Goal: Information Seeking & Learning: Find specific fact

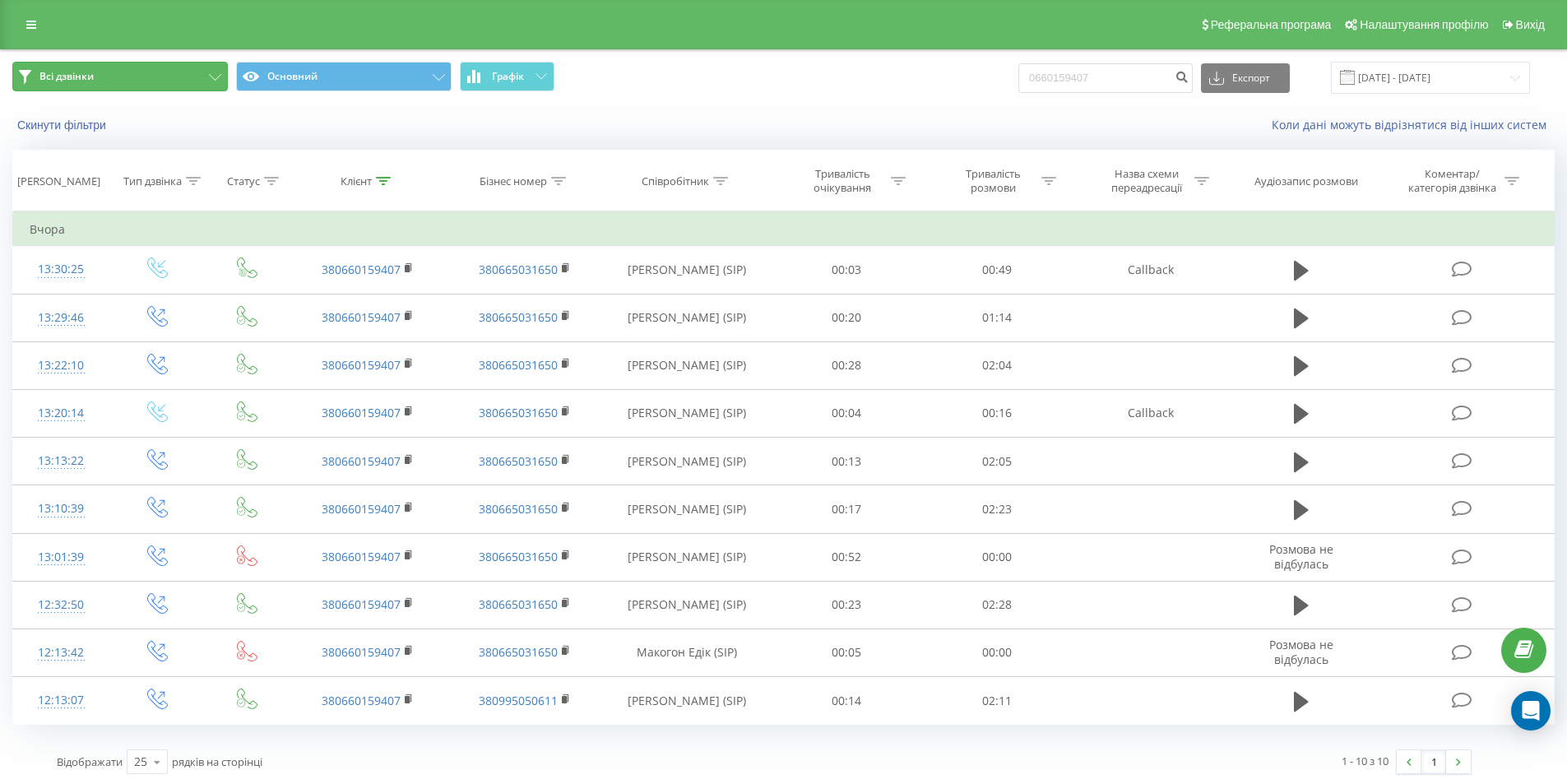
click at [119, 75] on button "Всі дзвінки" at bounding box center [120, 76] width 216 height 30
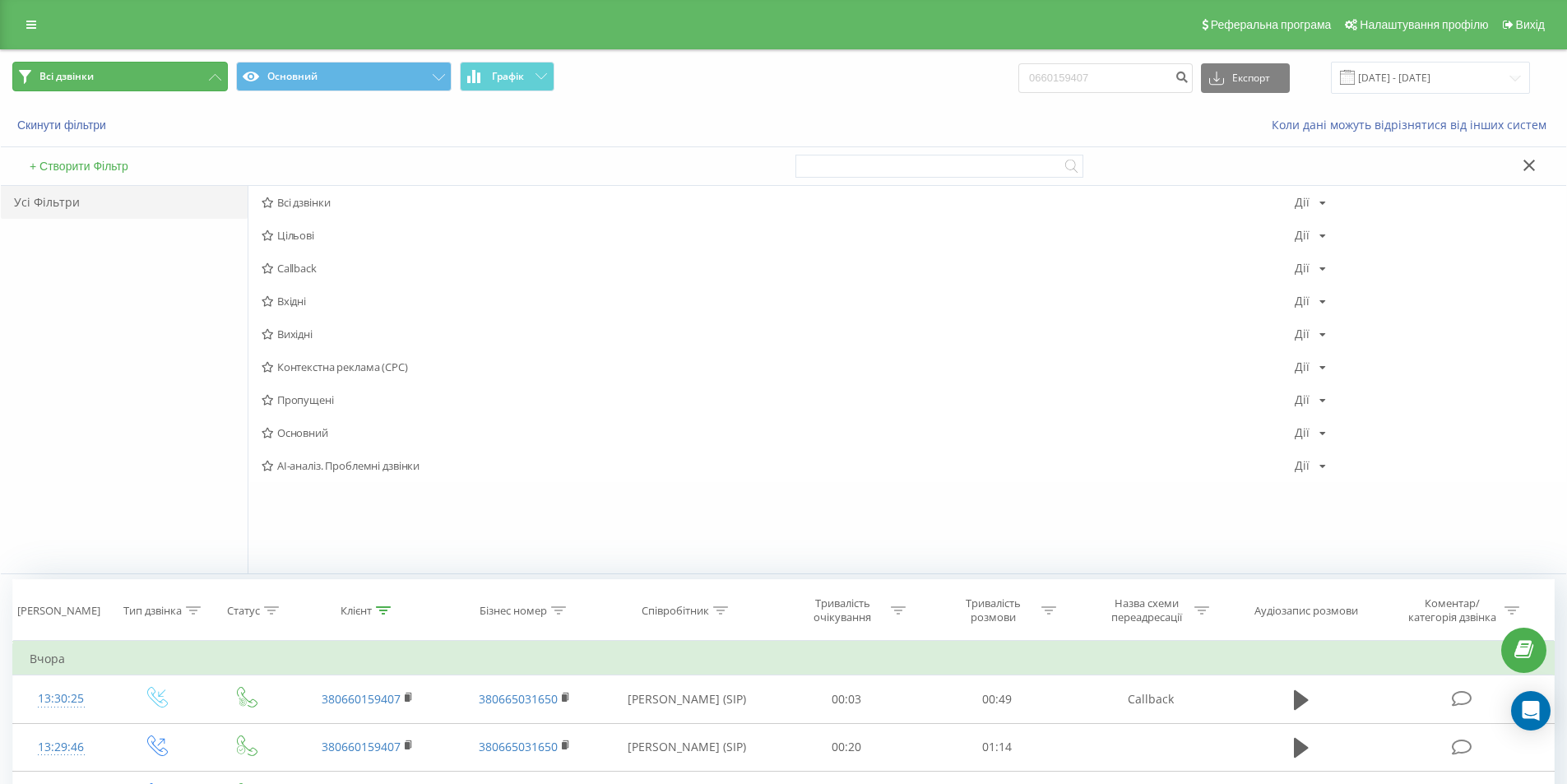
click at [80, 72] on span "Всі дзвінки" at bounding box center [66, 77] width 55 height 13
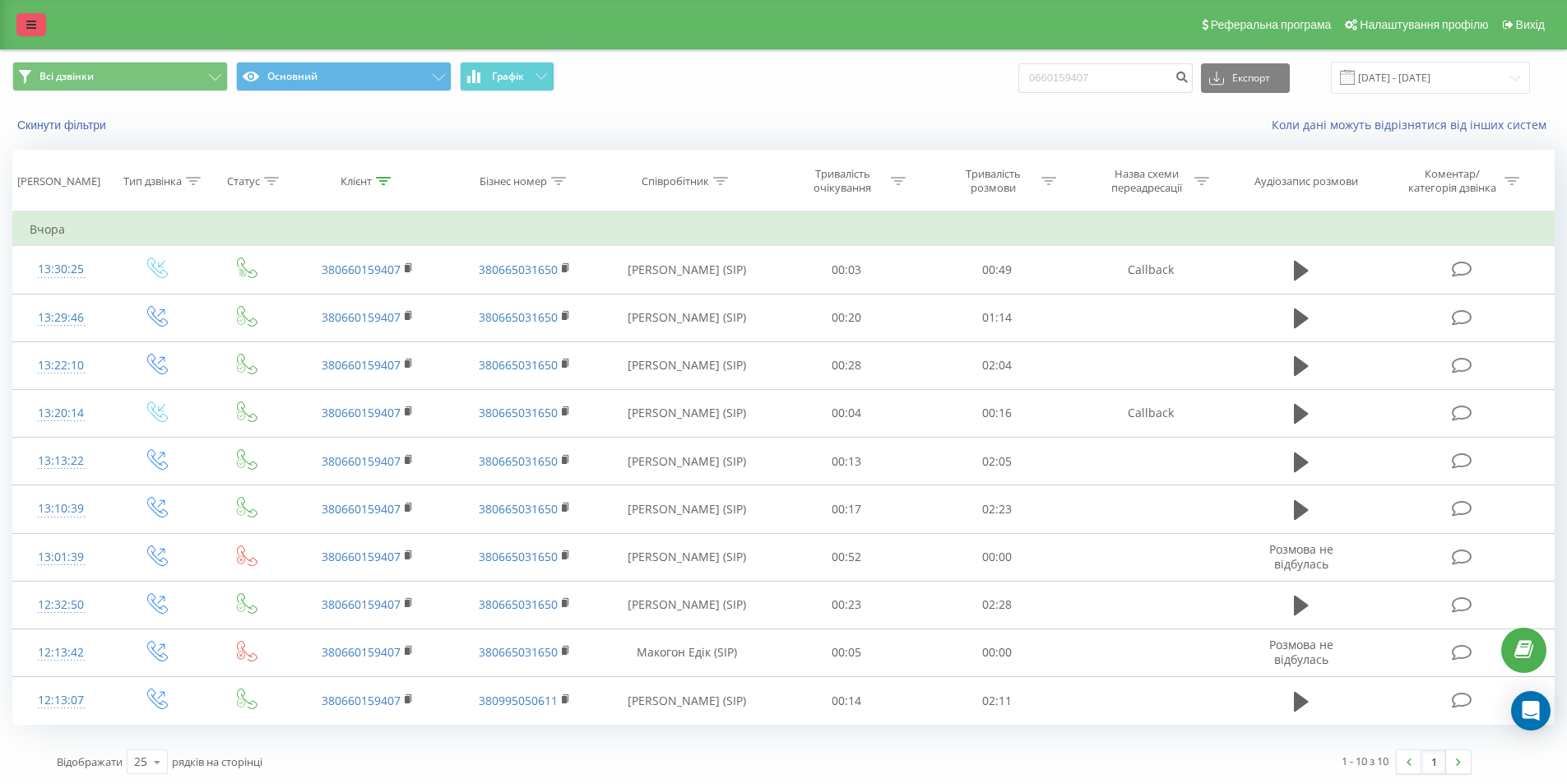
click at [41, 26] on link at bounding box center [31, 25] width 30 height 23
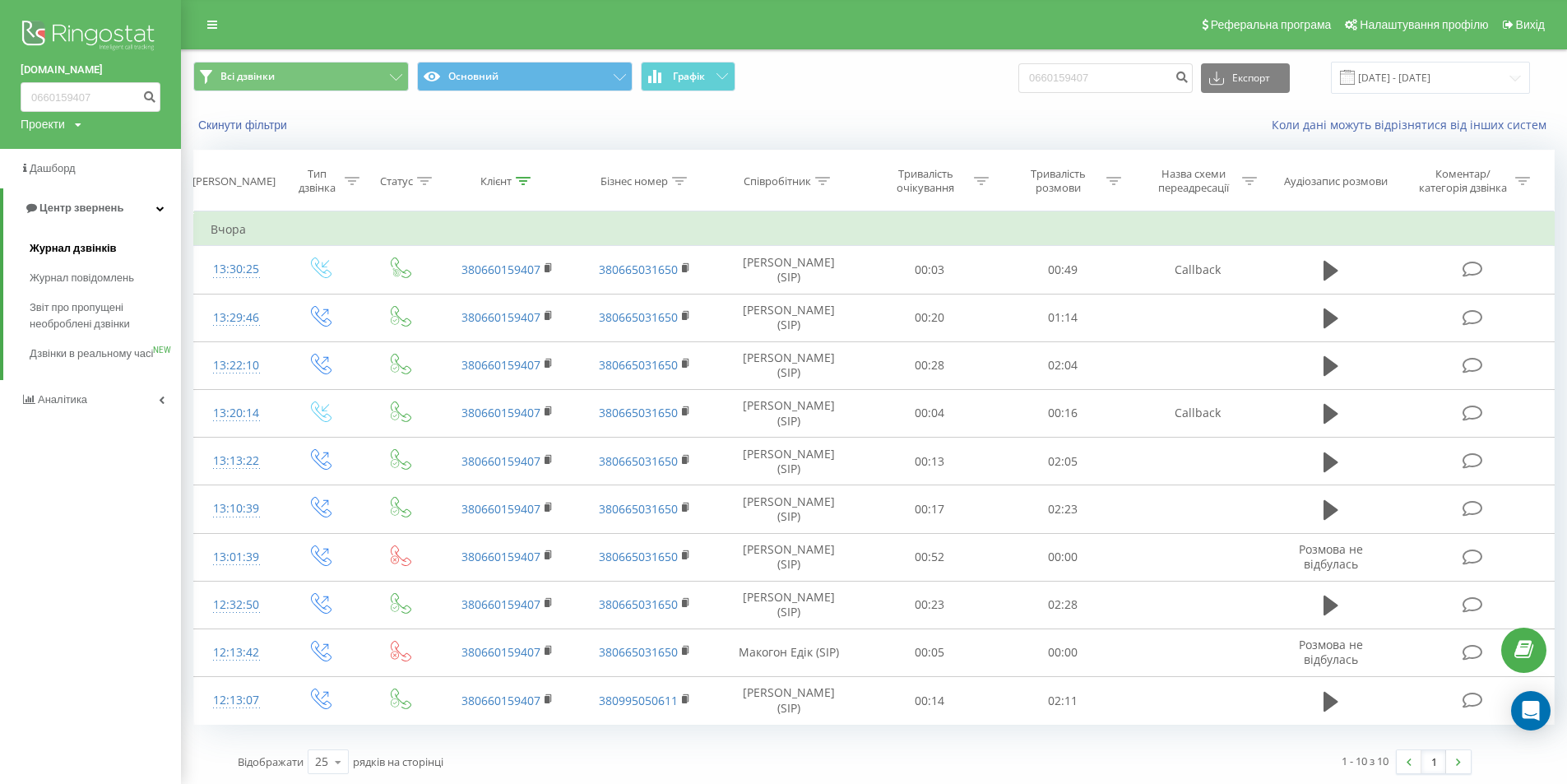
click at [66, 247] on span "Журнал дзвінків" at bounding box center [73, 248] width 87 height 16
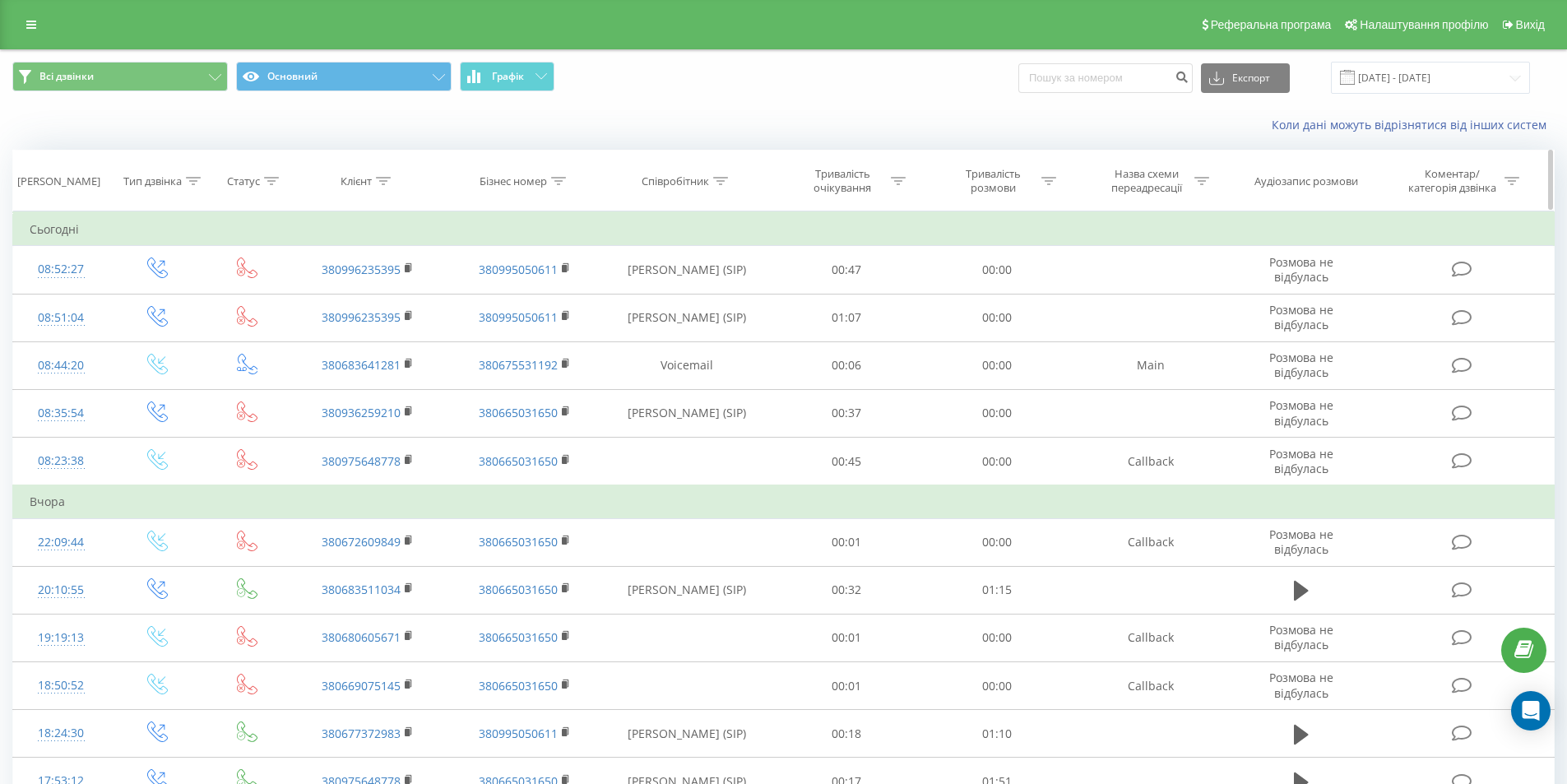
click at [386, 185] on div at bounding box center [383, 181] width 14 height 14
click at [366, 297] on input "text" at bounding box center [368, 299] width 145 height 29
paste input "0996044651"
type input "0996044651"
click at [416, 338] on span "OK" at bounding box center [403, 331] width 46 height 26
